Goal: Find specific page/section: Find specific page/section

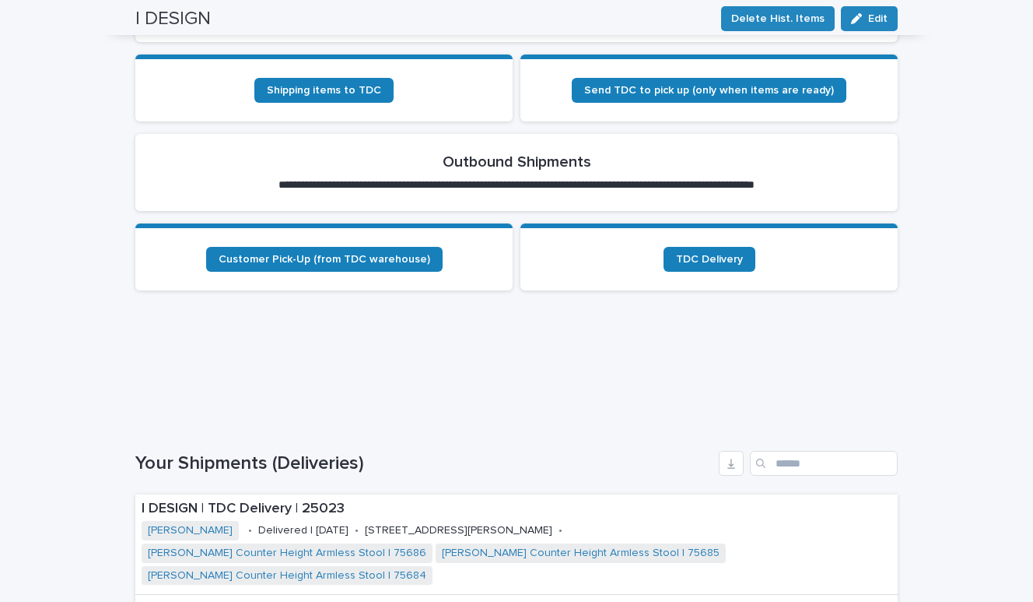
scroll to position [628, 0]
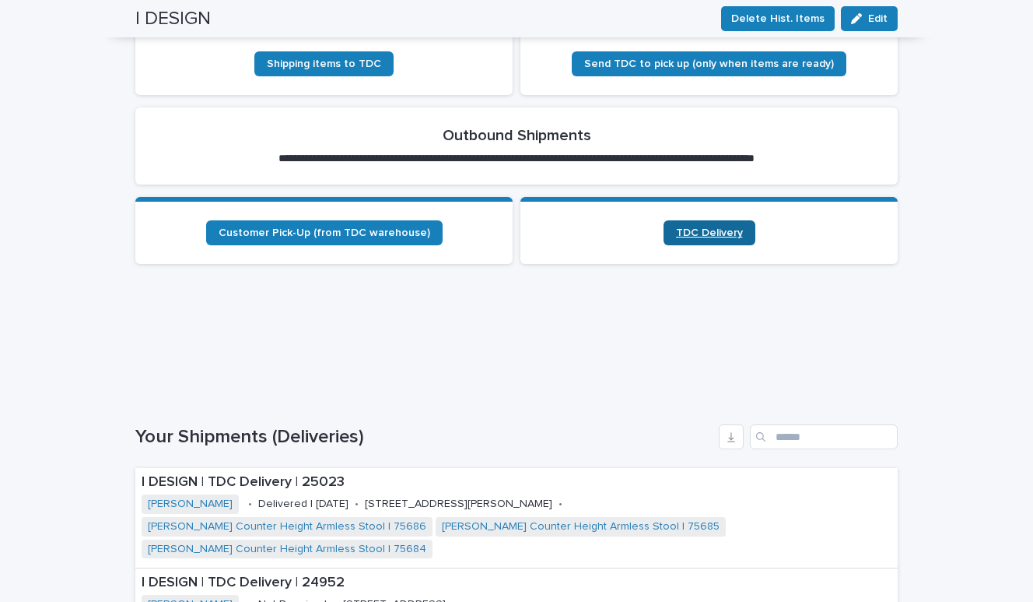
click at [708, 235] on span "TDC Delivery" at bounding box center [709, 232] width 67 height 11
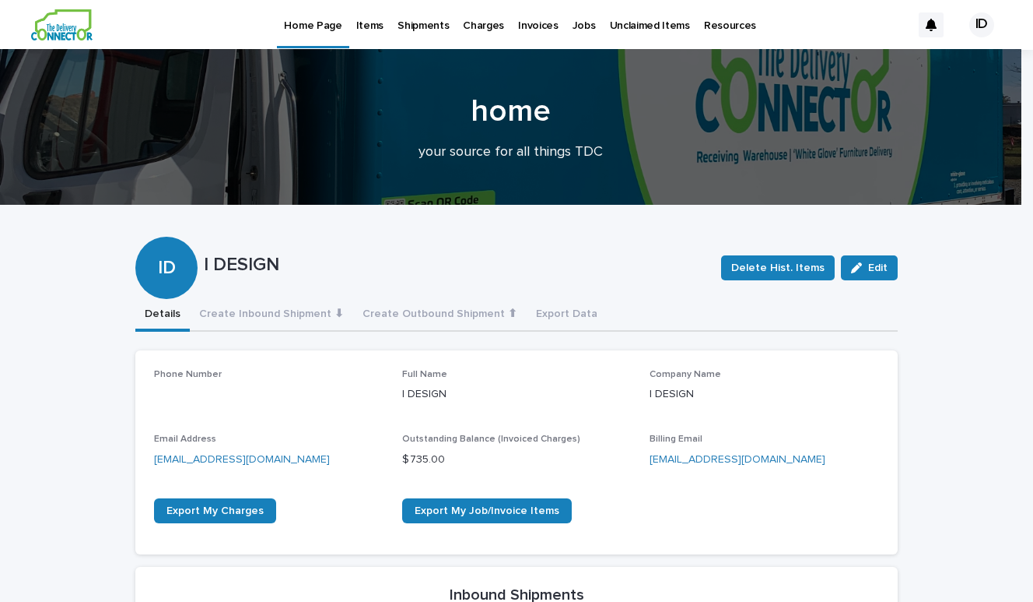
scroll to position [0, 0]
click at [370, 24] on p "Items" at bounding box center [369, 16] width 27 height 33
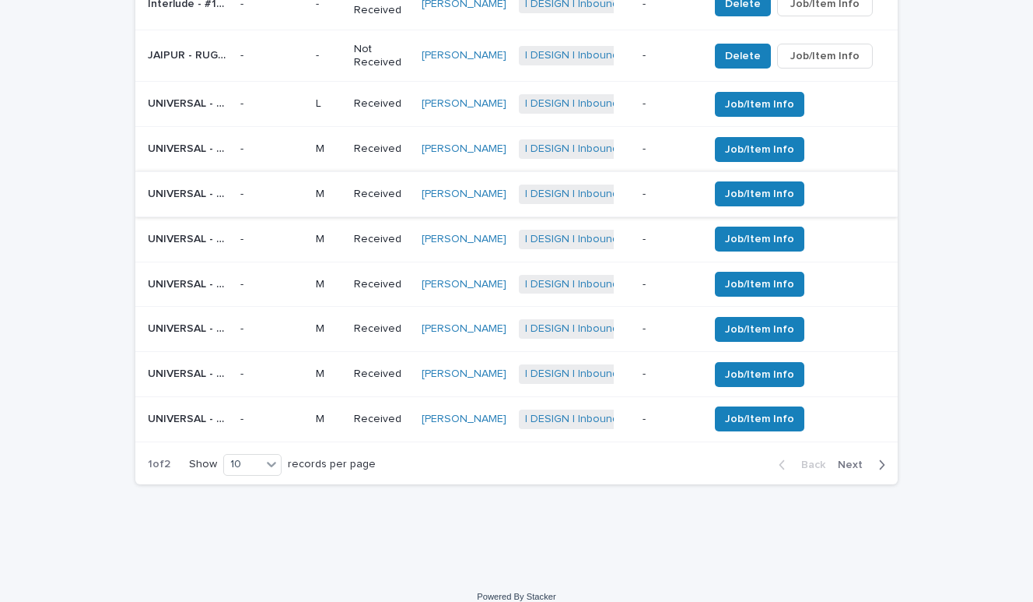
scroll to position [766, 0]
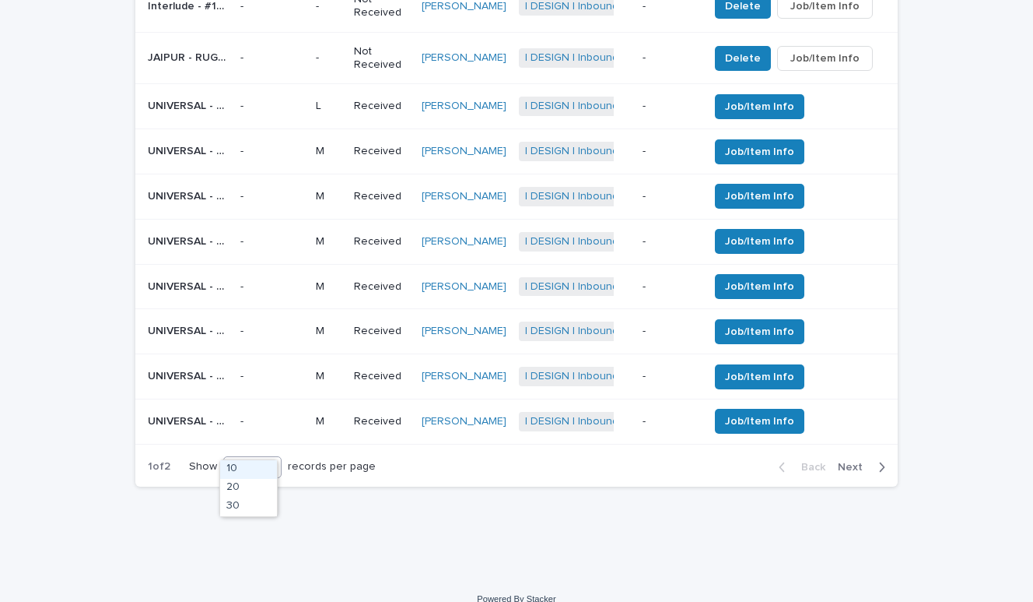
click at [243, 458] on div "10" at bounding box center [242, 466] width 37 height 16
click at [244, 499] on div "30" at bounding box center [248, 506] width 57 height 19
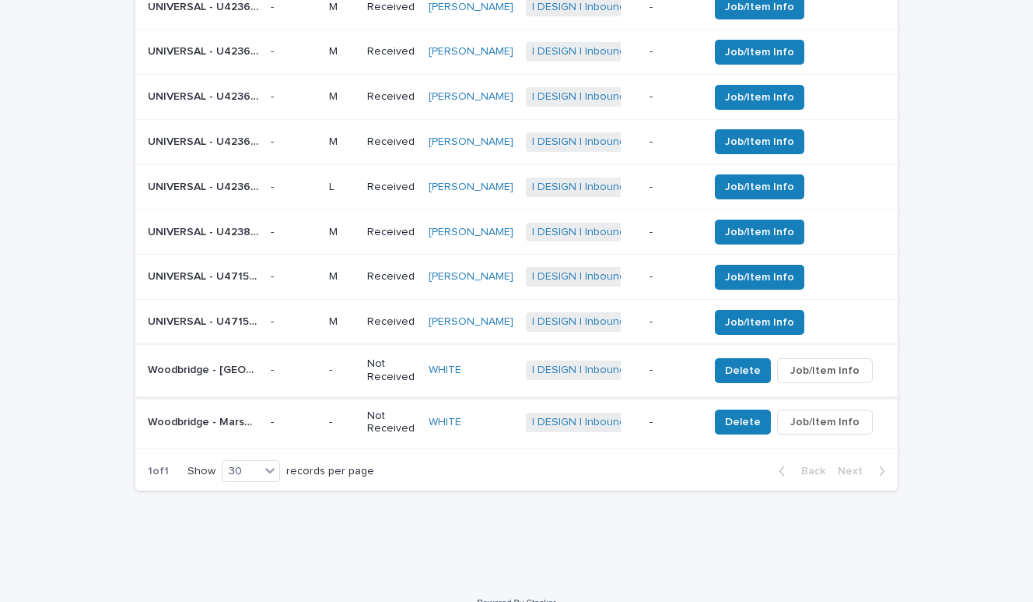
scroll to position [1044, 0]
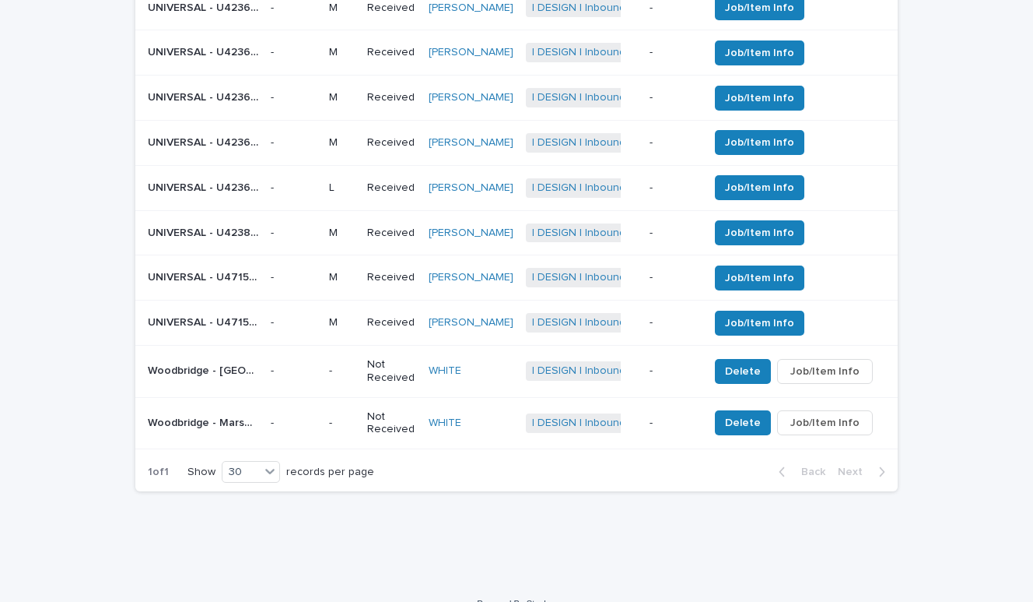
click at [194, 268] on p "UNIVERSAL - U471503 [PERSON_NAME] CHAIR LEATHER | 74848" at bounding box center [205, 276] width 114 height 16
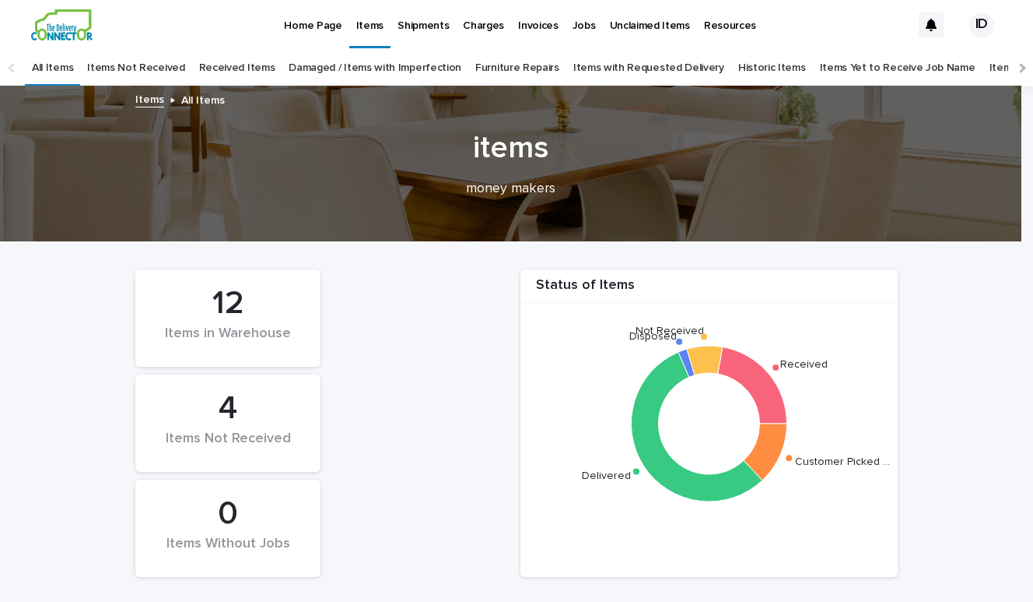
scroll to position [50, 0]
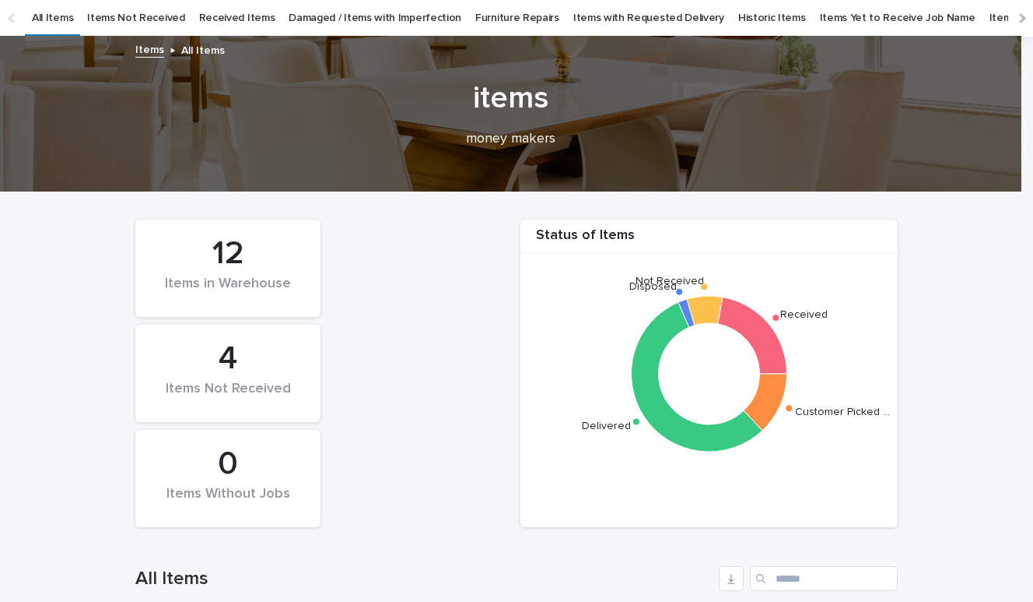
click at [225, 257] on div "12" at bounding box center [228, 253] width 132 height 39
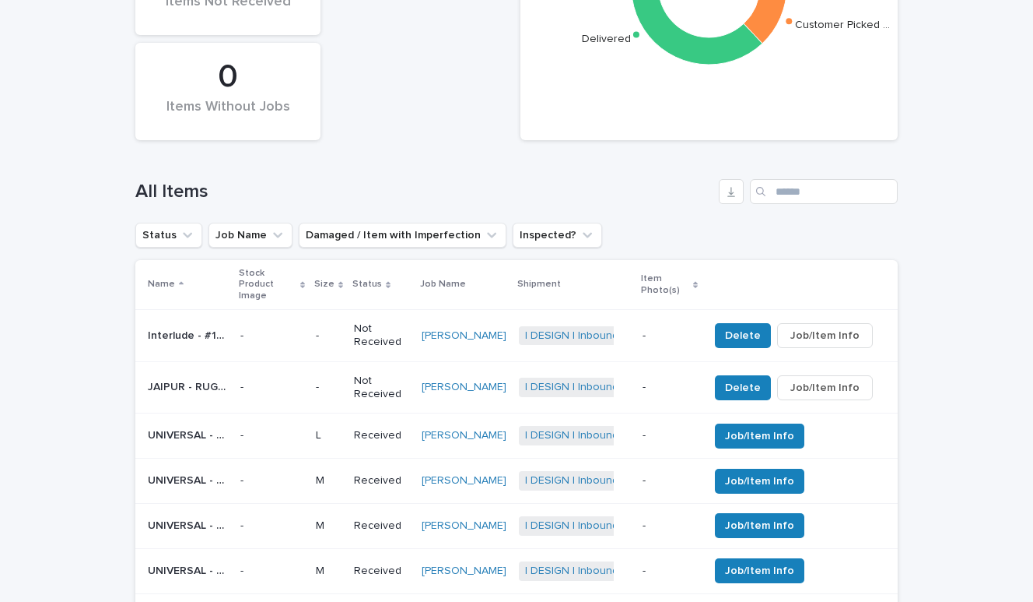
scroll to position [507, 0]
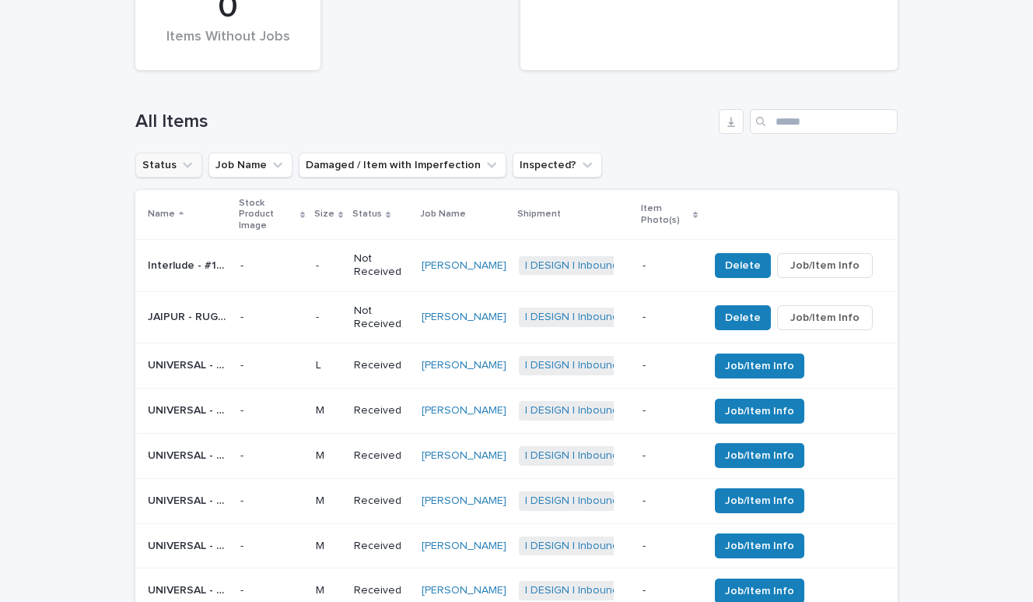
click at [180, 167] on icon "Status" at bounding box center [188, 165] width 16 height 16
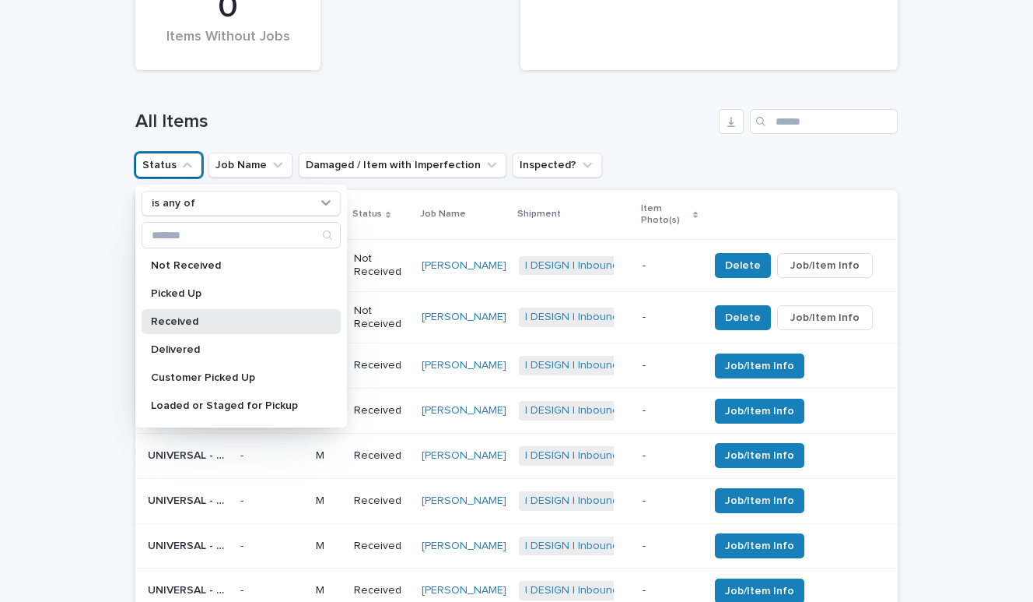
click at [167, 321] on p "Received" at bounding box center [233, 321] width 165 height 11
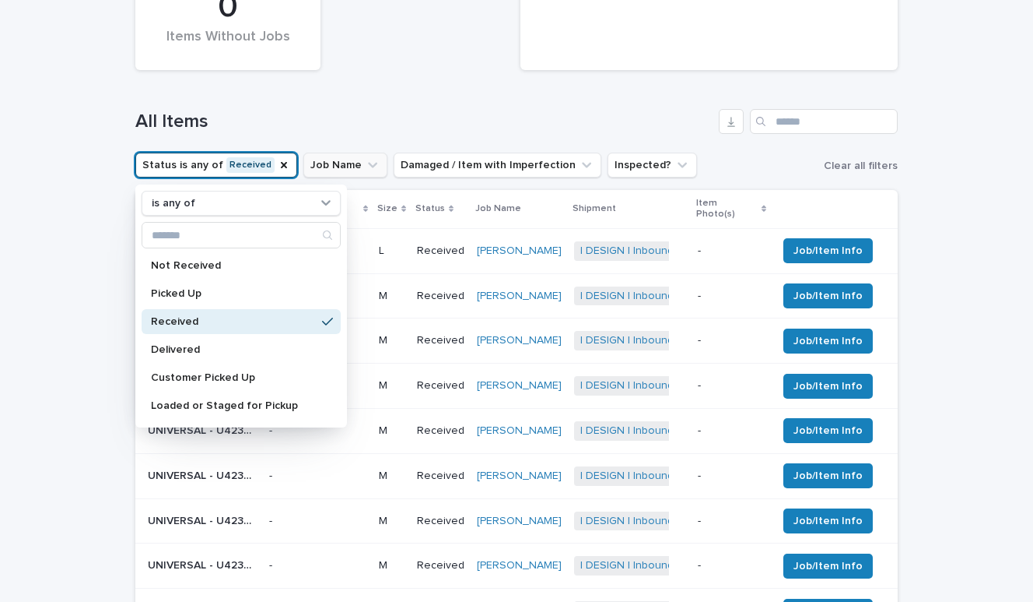
click at [331, 170] on button "Job Name" at bounding box center [345, 165] width 84 height 25
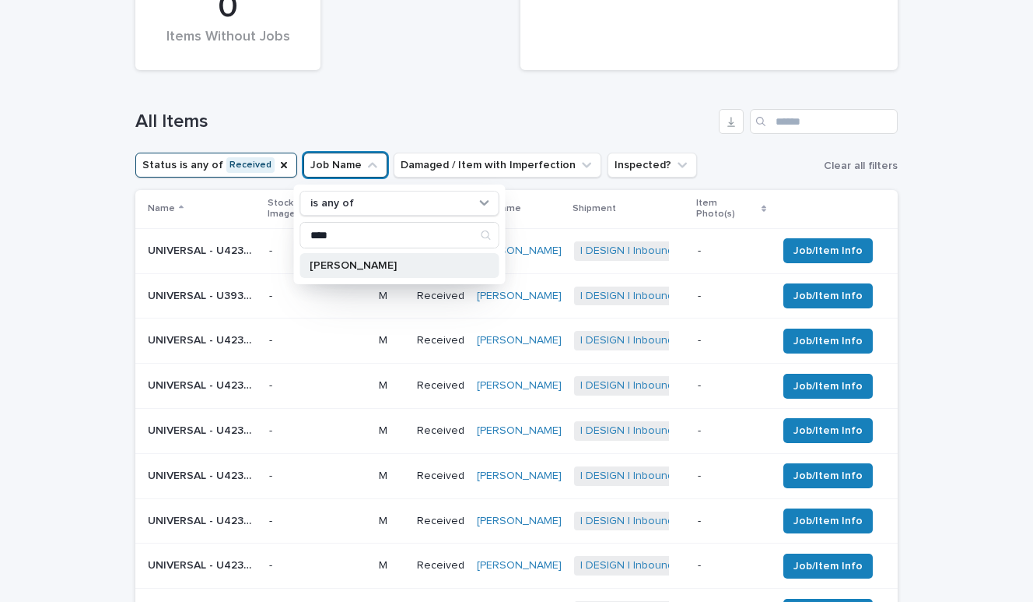
type input "****"
click at [342, 265] on p "[PERSON_NAME]" at bounding box center [392, 265] width 165 height 11
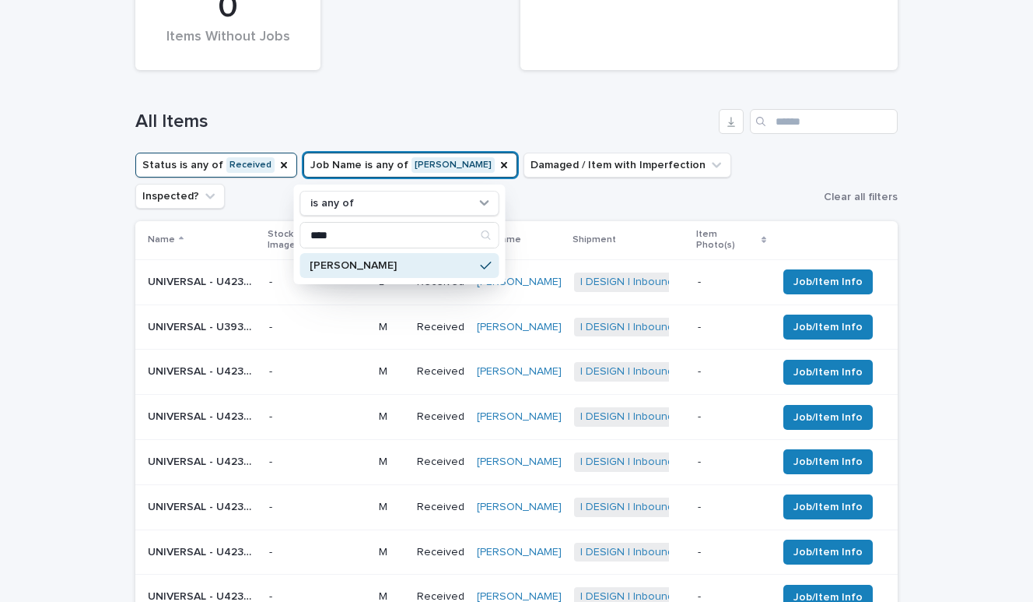
click at [507, 83] on div "All Items" at bounding box center [516, 115] width 763 height 75
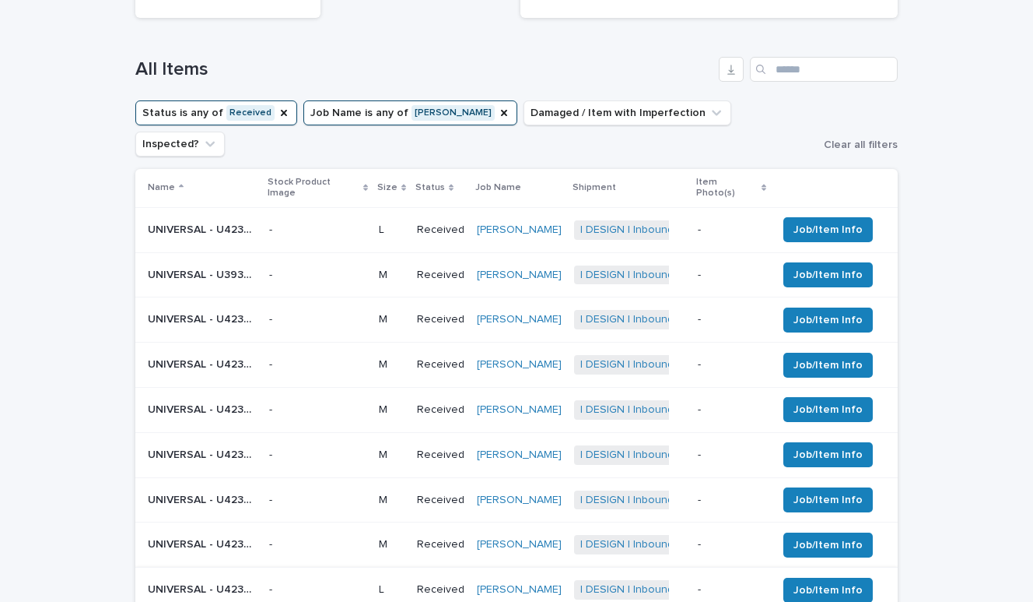
scroll to position [555, 0]
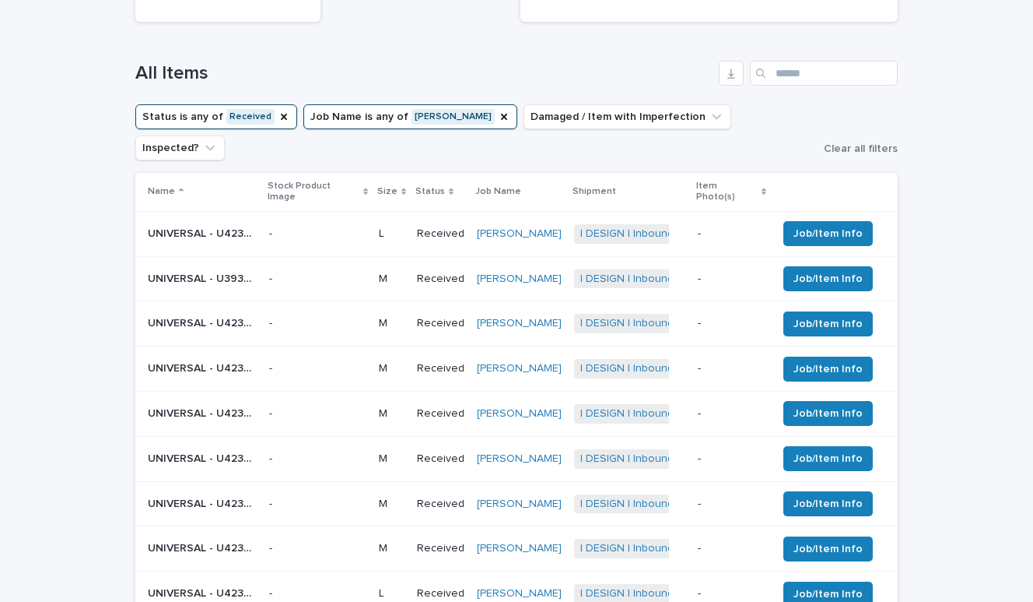
click at [248, 224] on p "UNIVERSAL - U423501 SARATOGA SOFA | 72336" at bounding box center [204, 232] width 112 height 16
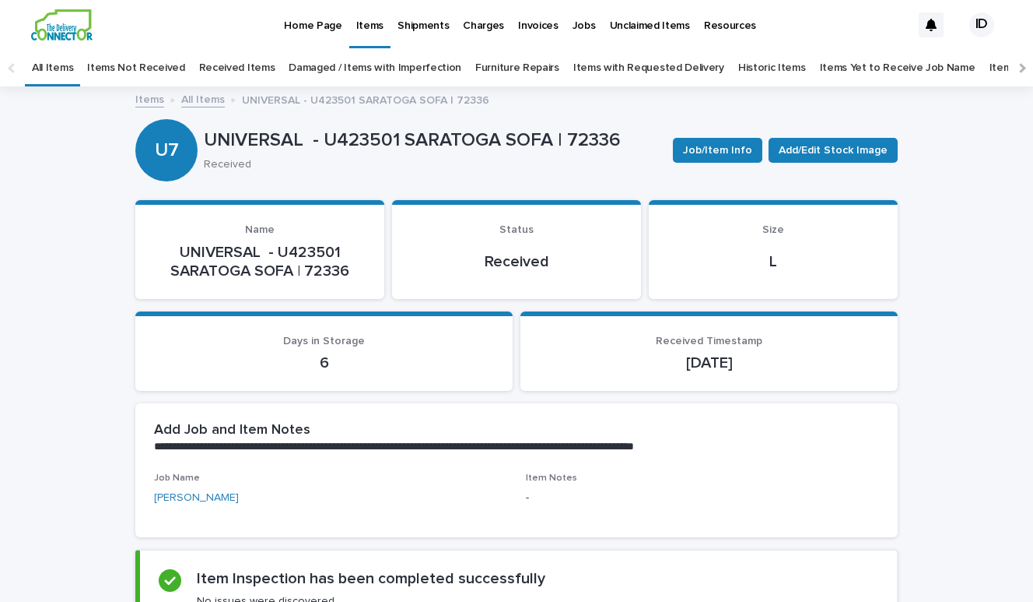
click at [227, 65] on link "Received Items" at bounding box center [237, 68] width 76 height 37
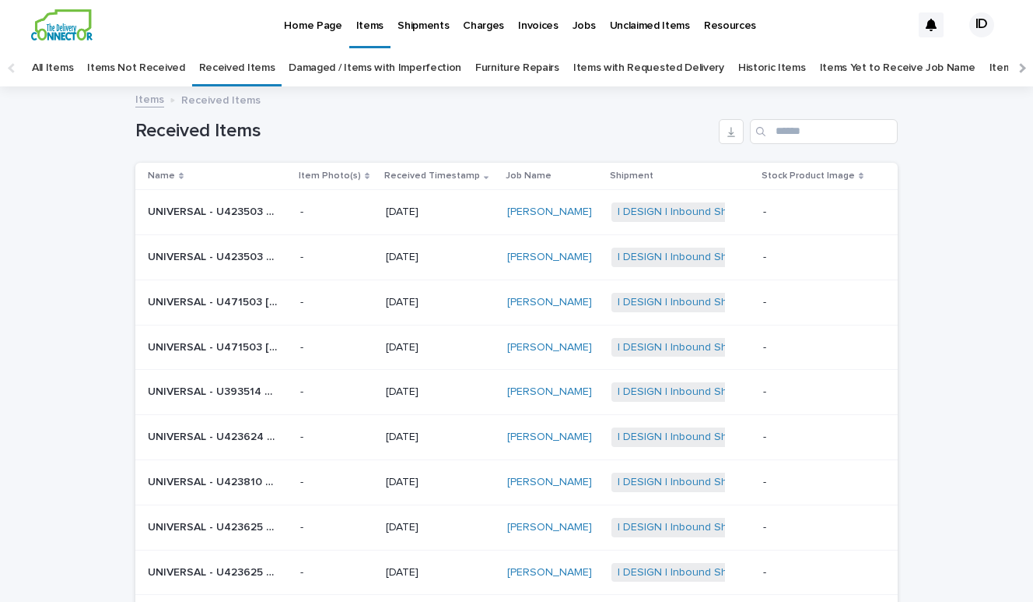
click at [237, 209] on p "UNIVERSAL - U423503 SARATOGA LOUNGE CHAIRS | 72334" at bounding box center [214, 210] width 133 height 16
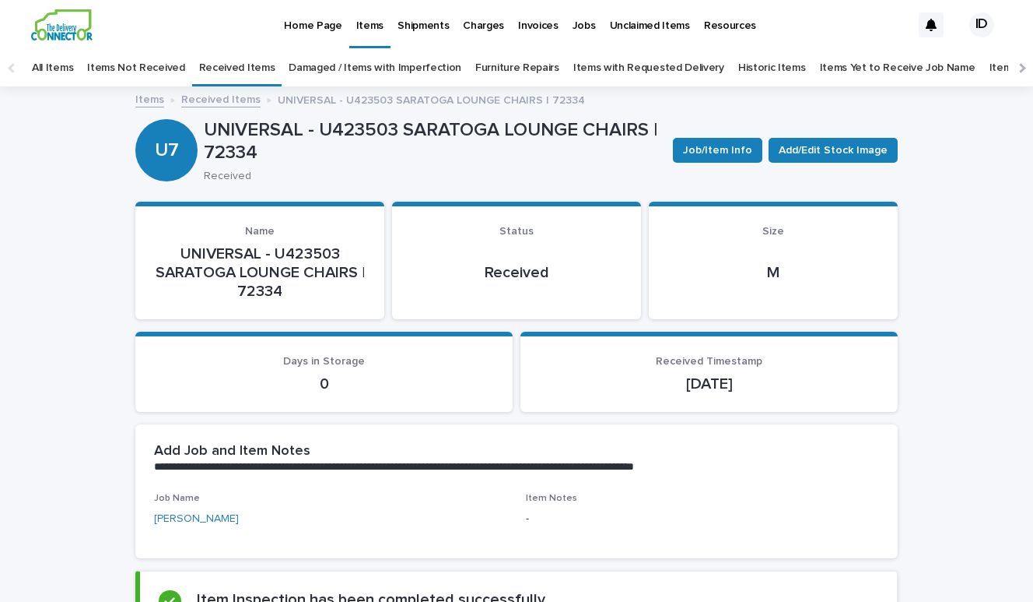
click at [205, 102] on link "Received Items" at bounding box center [220, 98] width 79 height 18
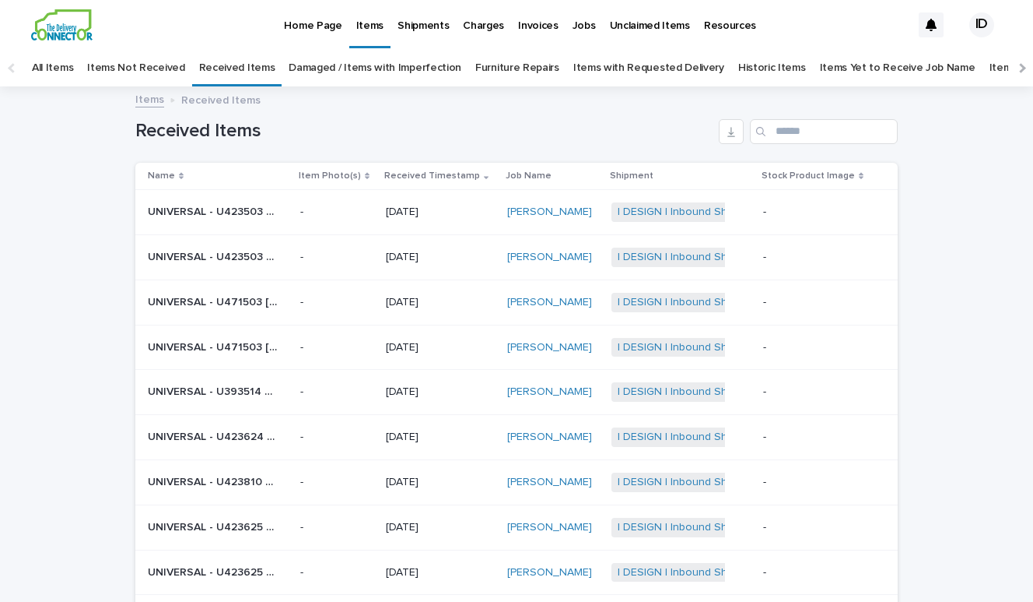
scroll to position [50, 0]
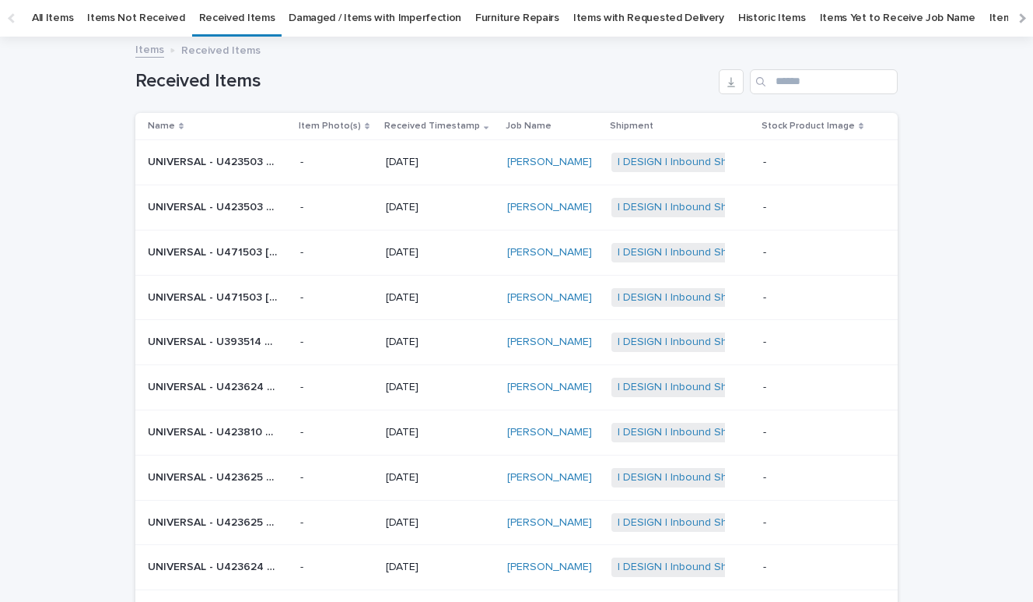
click at [199, 102] on div "Received Items" at bounding box center [516, 75] width 763 height 75
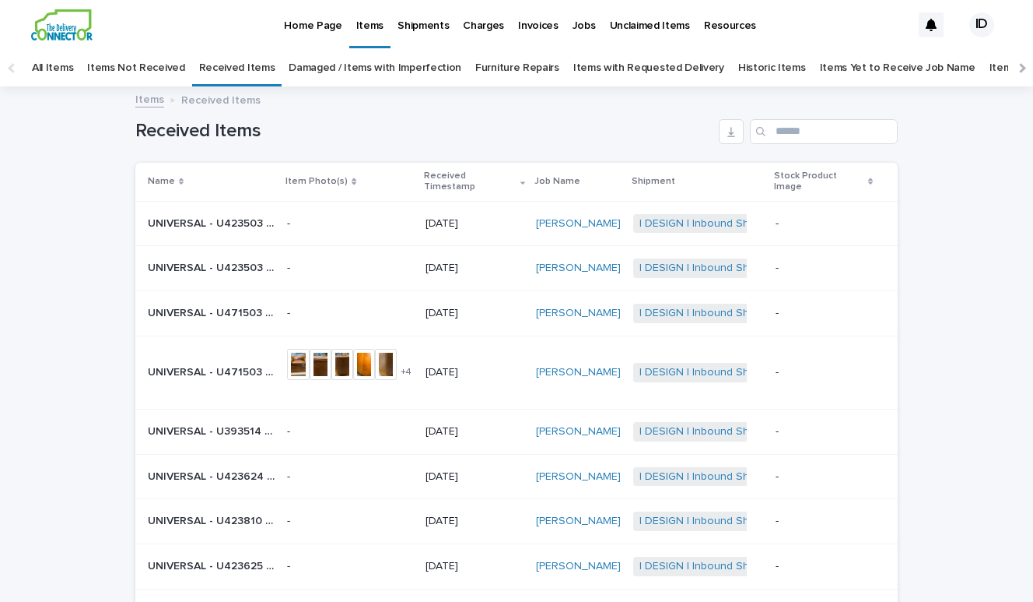
scroll to position [0, 0]
click at [798, 139] on input "Search" at bounding box center [824, 131] width 148 height 25
click at [615, 86] on div "Items Received Items" at bounding box center [516, 87] width 1033 height 2
click at [149, 100] on link "Items" at bounding box center [149, 98] width 29 height 18
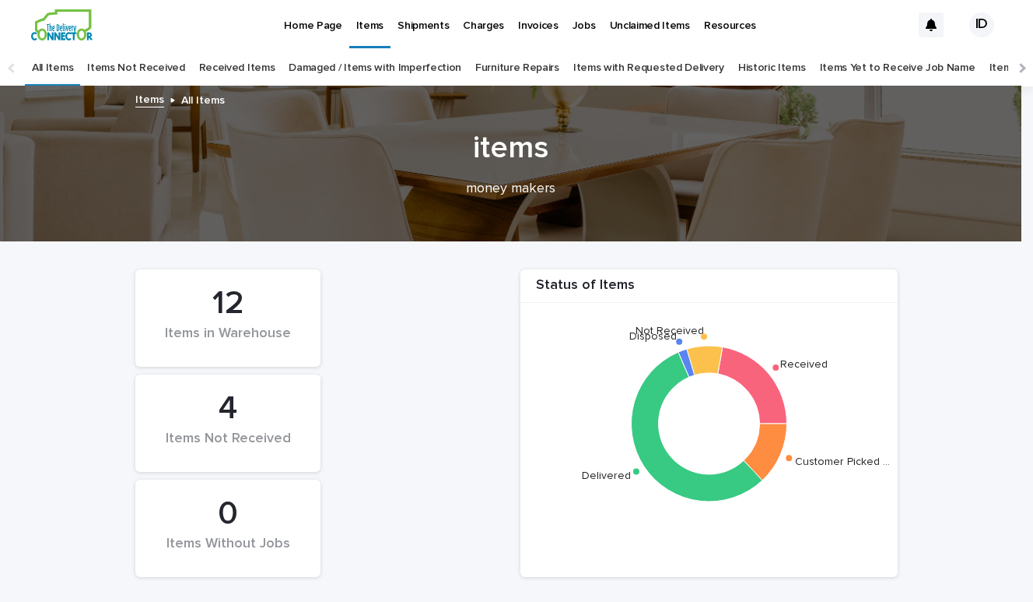
click at [229, 69] on link "Received Items" at bounding box center [237, 68] width 76 height 37
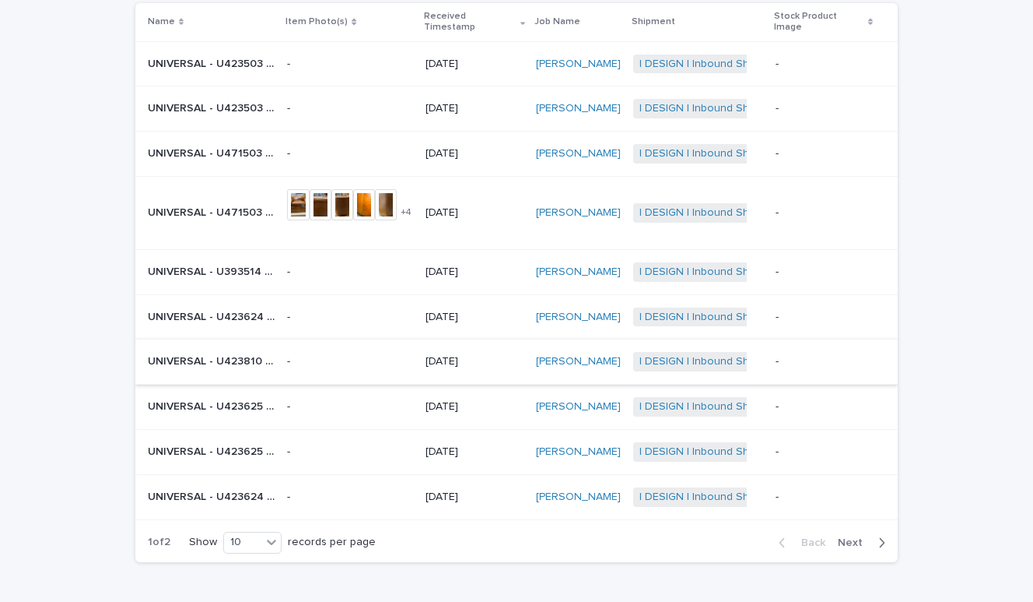
scroll to position [161, 0]
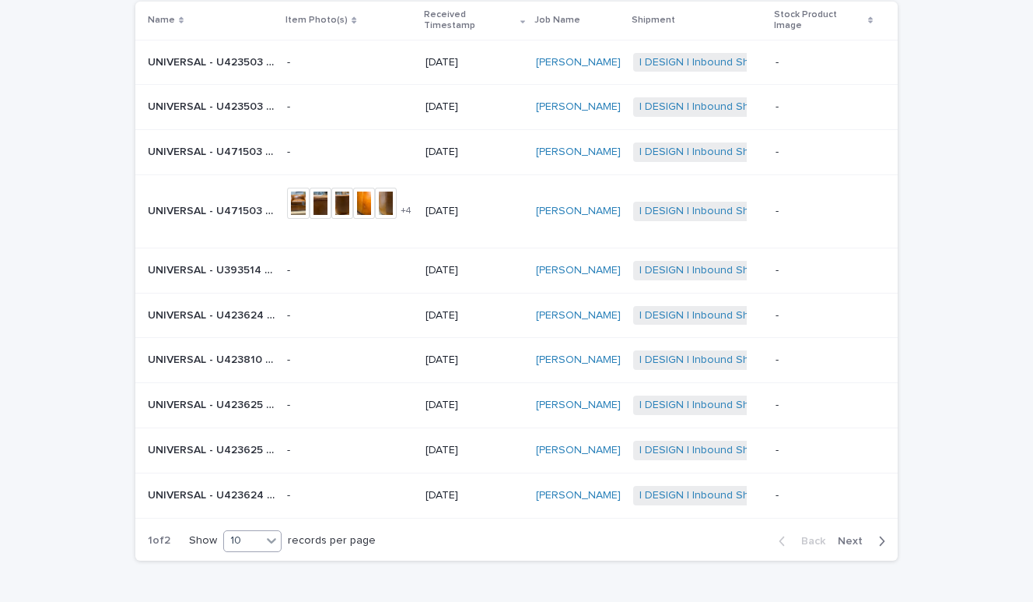
click at [262, 531] on div at bounding box center [271, 540] width 19 height 19
click at [253, 581] on div "20" at bounding box center [248, 572] width 57 height 19
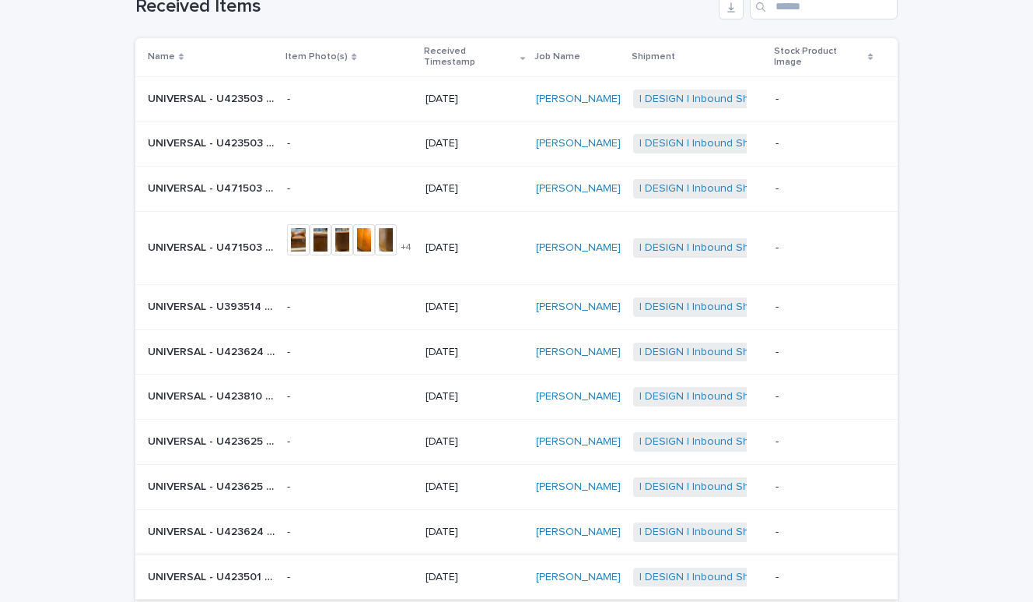
scroll to position [121, 0]
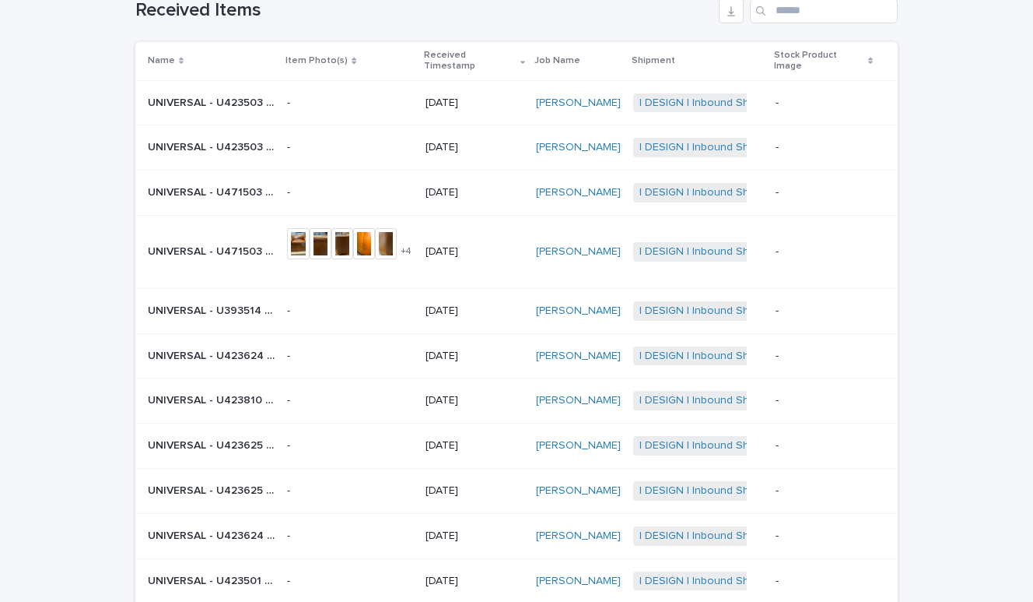
click at [199, 253] on p "UNIVERSAL - U471503 [PERSON_NAME] CHAIR LEATHER | 74848" at bounding box center [213, 250] width 130 height 16
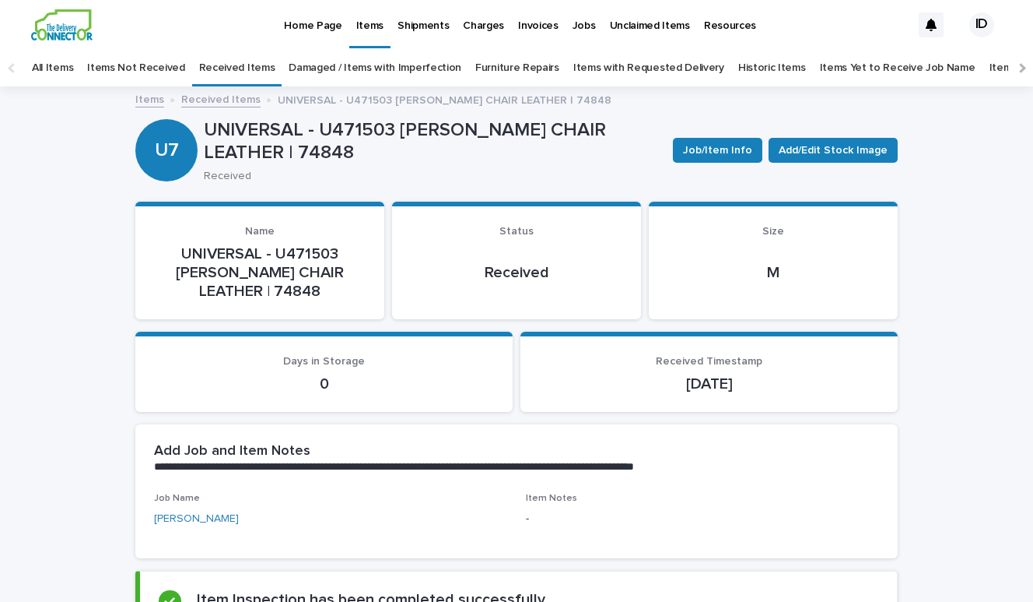
click at [222, 101] on link "Received Items" at bounding box center [220, 98] width 79 height 18
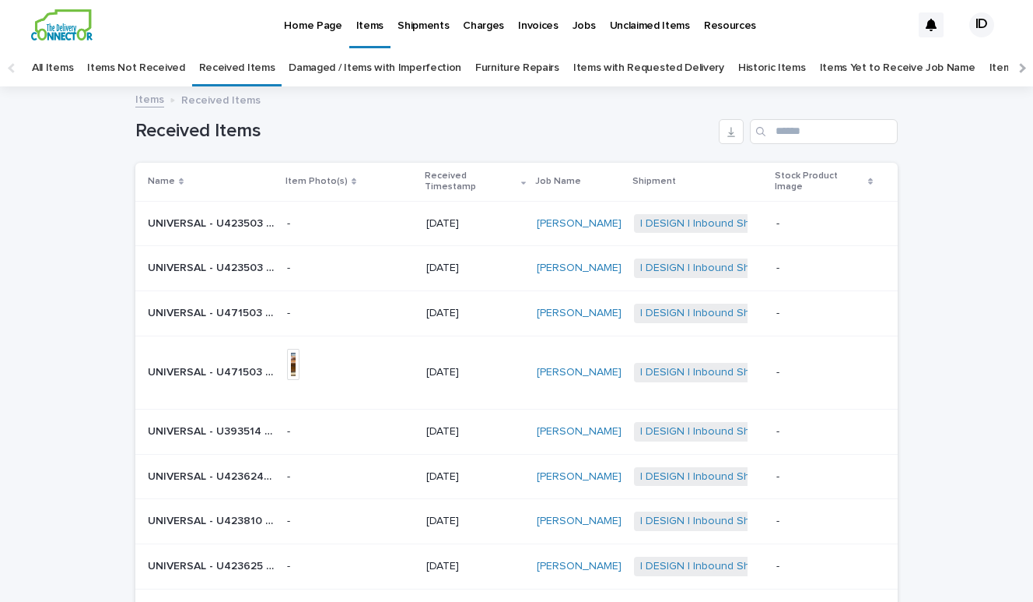
scroll to position [50, 0]
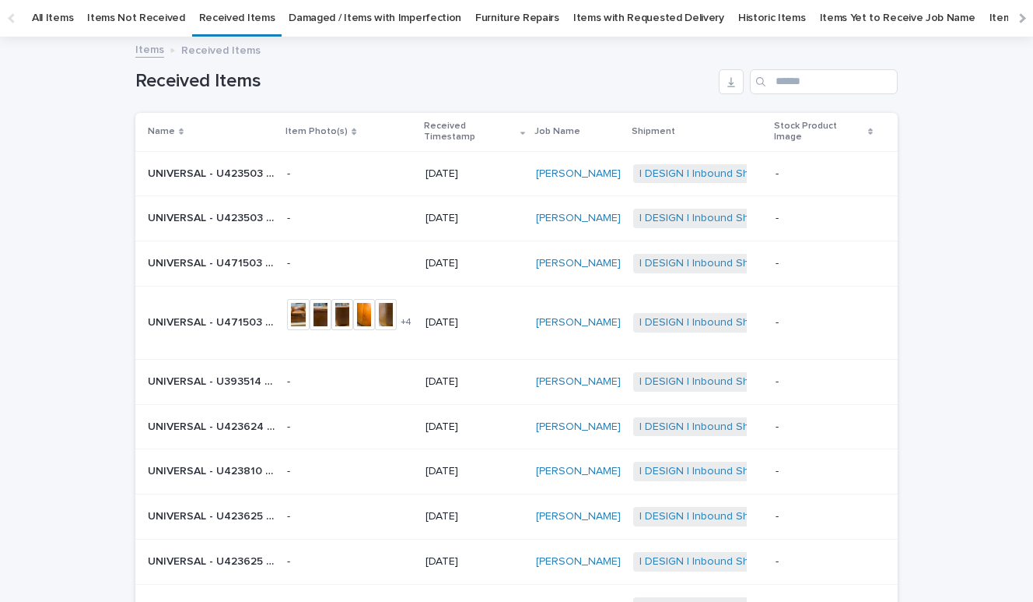
click at [59, 16] on link "All Items" at bounding box center [52, 18] width 41 height 37
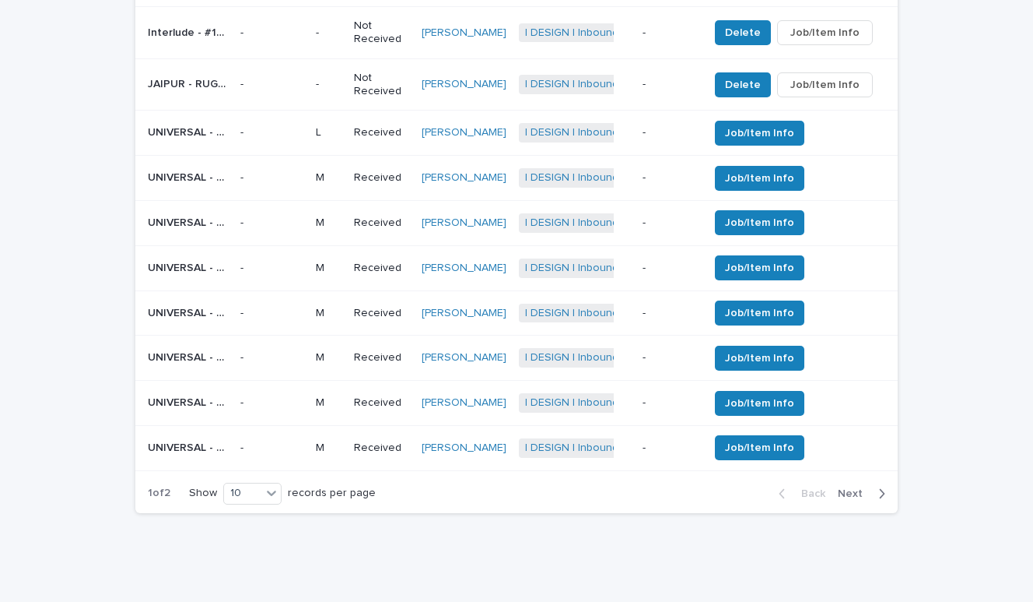
scroll to position [742, 0]
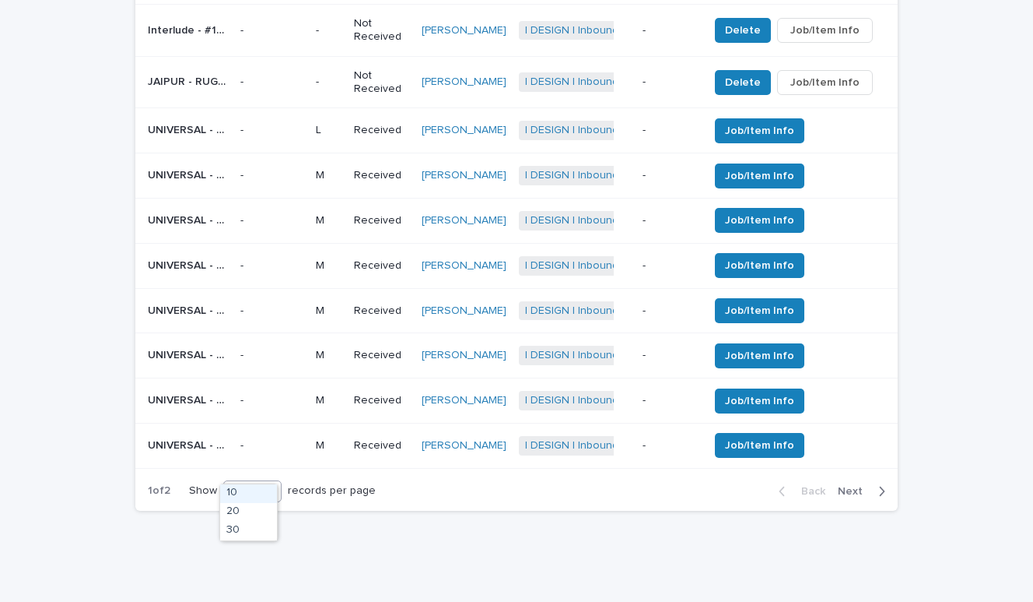
click at [238, 482] on div "10" at bounding box center [242, 490] width 37 height 16
click at [239, 521] on div "30" at bounding box center [248, 530] width 57 height 19
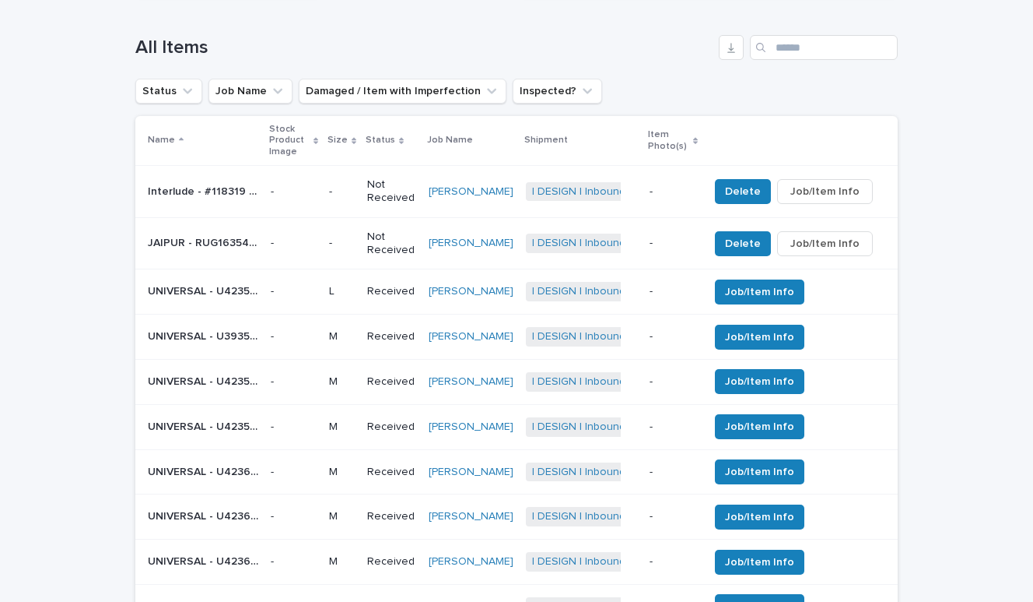
scroll to position [572, 0]
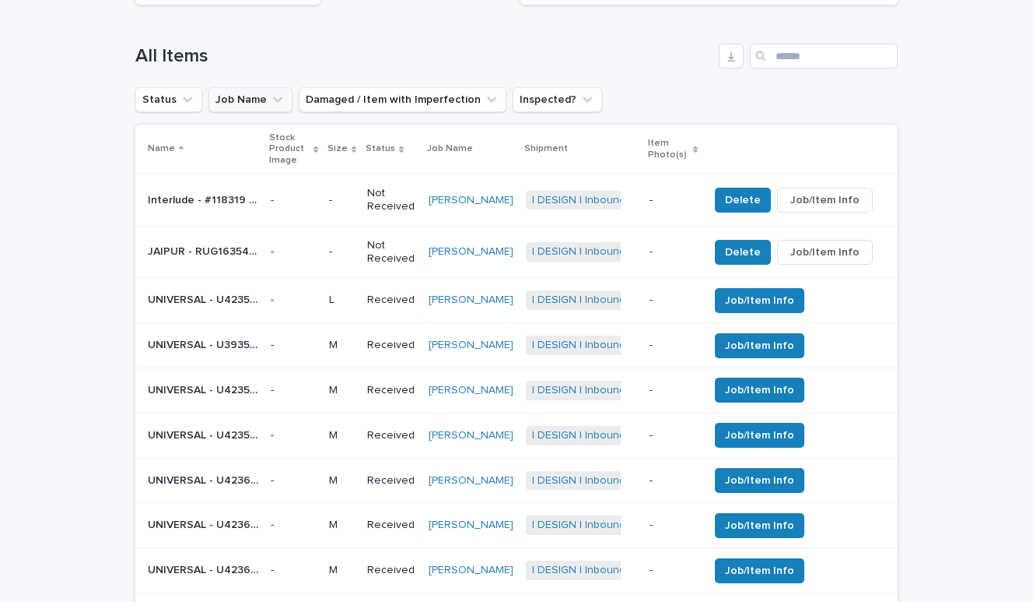
click at [251, 96] on button "Job Name" at bounding box center [251, 99] width 84 height 25
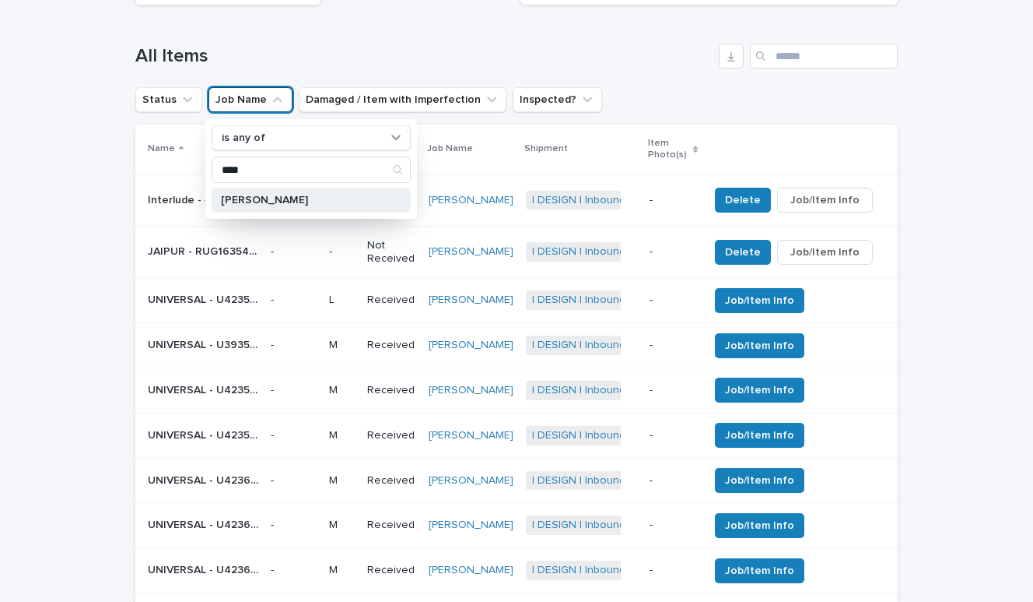
type input "****"
click at [246, 200] on p "[PERSON_NAME]" at bounding box center [303, 200] width 165 height 11
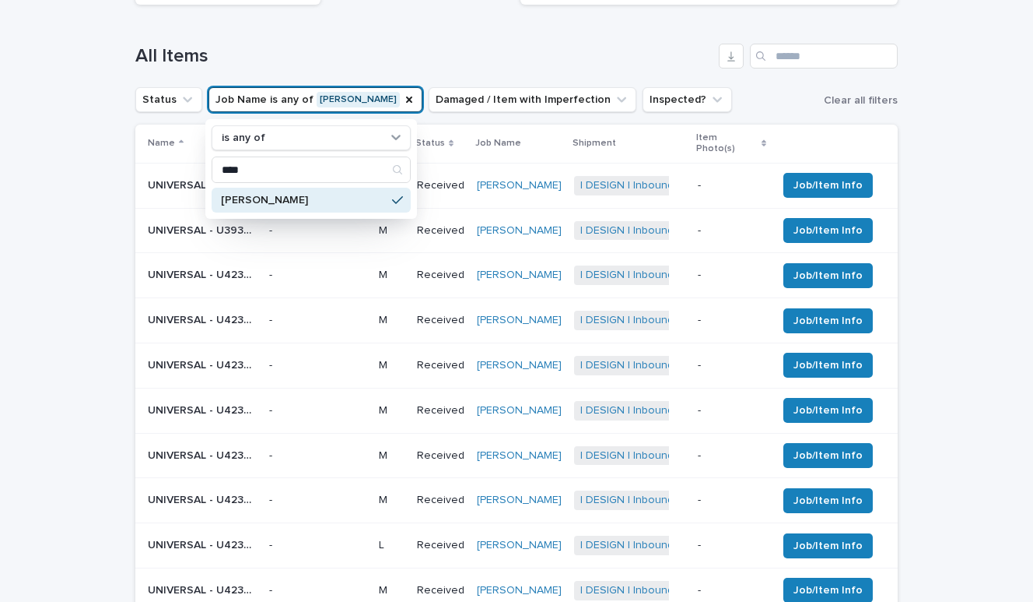
click at [578, 23] on div "All Items" at bounding box center [516, 49] width 763 height 75
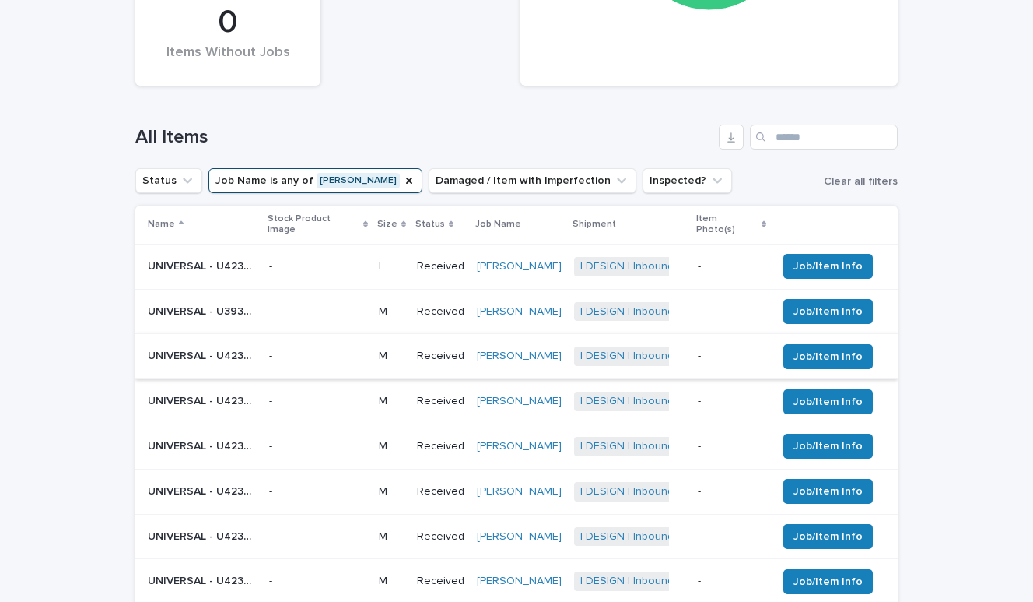
scroll to position [493, 0]
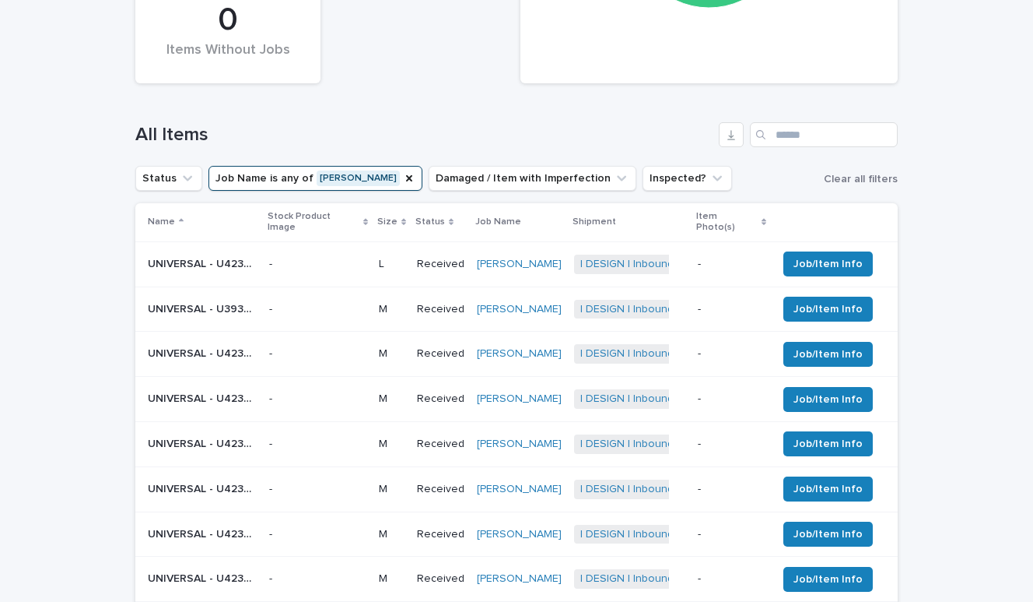
click at [160, 218] on p "Name" at bounding box center [161, 221] width 27 height 17
click at [184, 254] on p "UNIVERSAL - U423810 SARATOGA RECTANGLE COCKTAIL TABLE | 72335" at bounding box center [204, 262] width 112 height 16
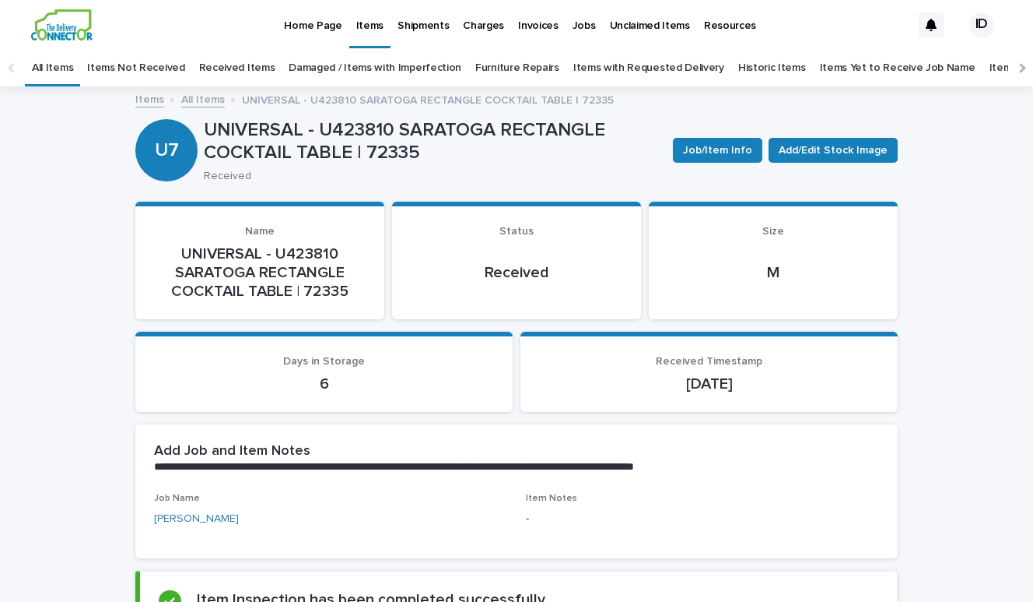
click at [243, 62] on link "Received Items" at bounding box center [237, 68] width 76 height 37
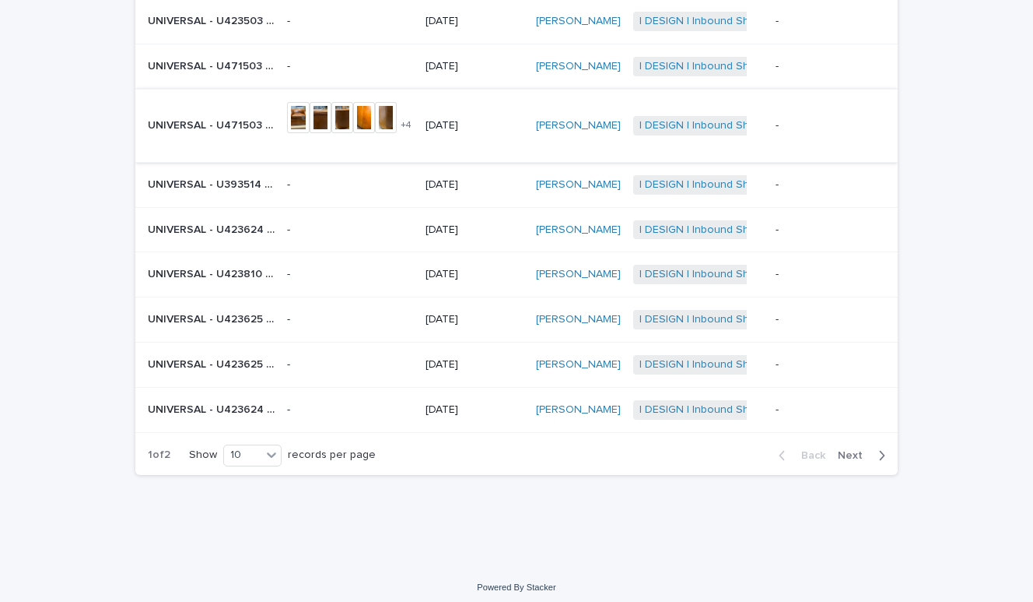
scroll to position [246, 0]
click at [237, 125] on p "UNIVERSAL - U471503 [PERSON_NAME] CHAIR LEATHER | 74848" at bounding box center [213, 125] width 130 height 16
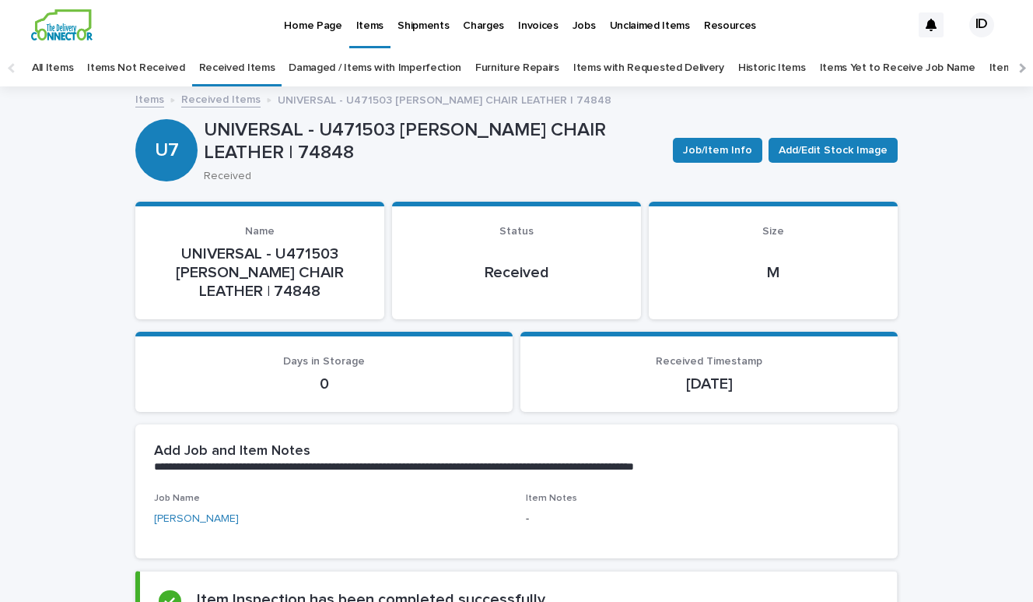
click at [313, 19] on p "Home Page" at bounding box center [313, 16] width 58 height 33
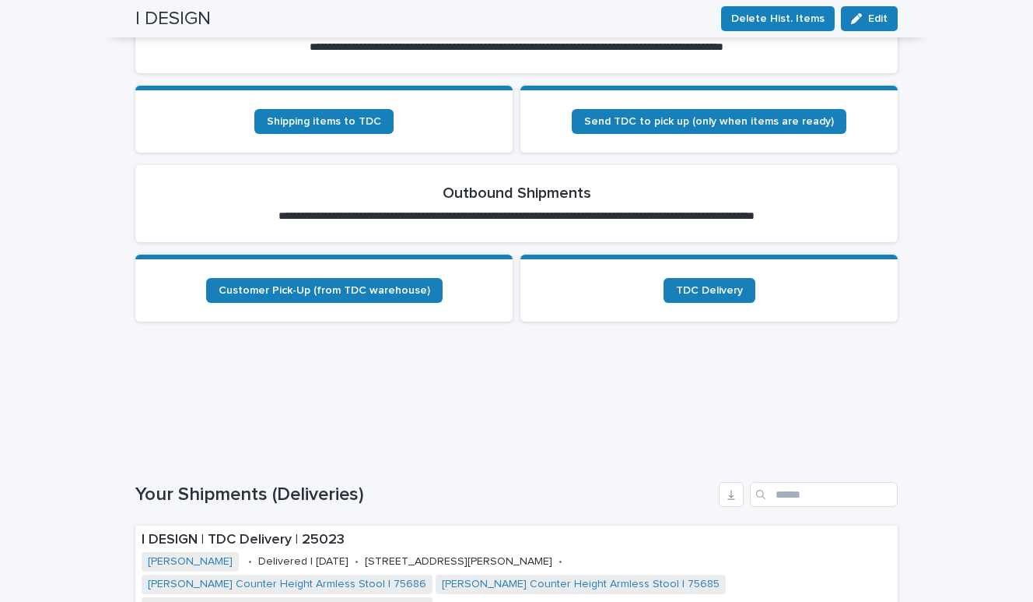
scroll to position [573, 0]
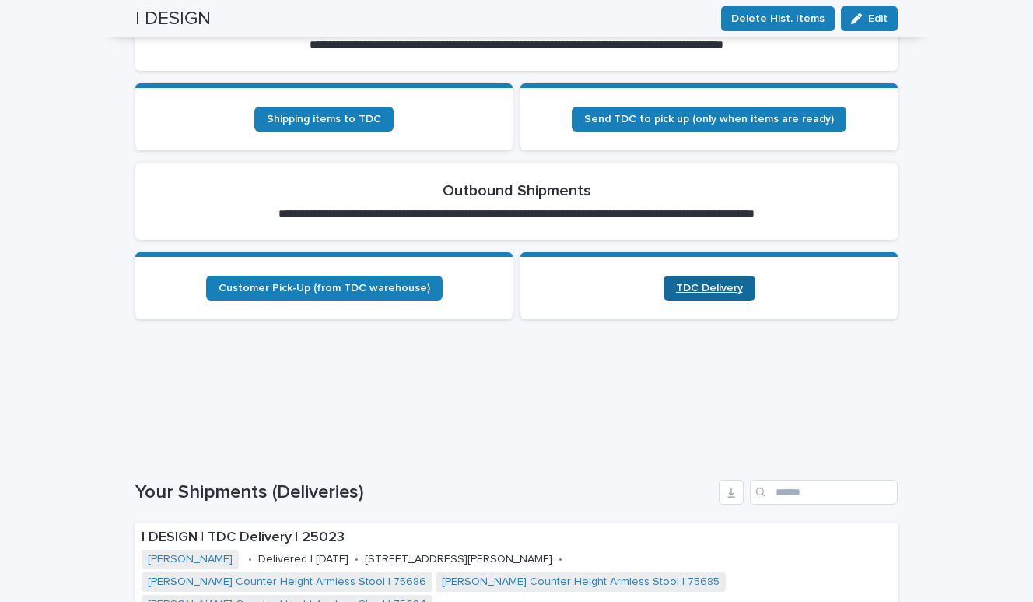
click at [707, 289] on span "TDC Delivery" at bounding box center [709, 287] width 67 height 11
